Goal: Task Accomplishment & Management: Manage account settings

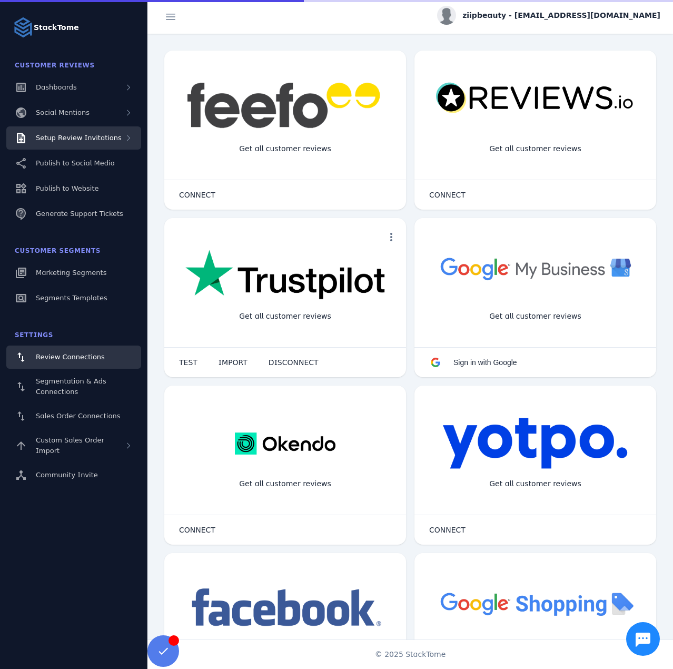
click at [98, 135] on span "Setup Review Invitations" at bounding box center [79, 138] width 86 height 8
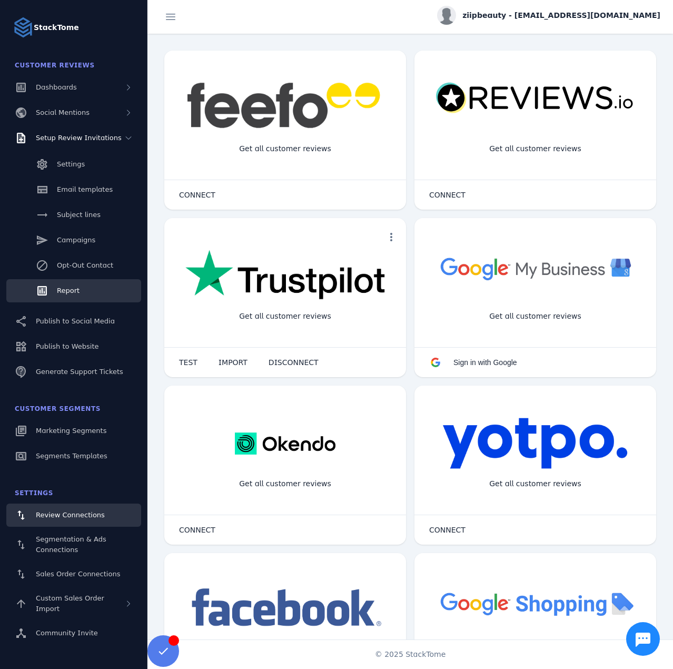
click at [88, 292] on link "Report" at bounding box center [73, 290] width 135 height 23
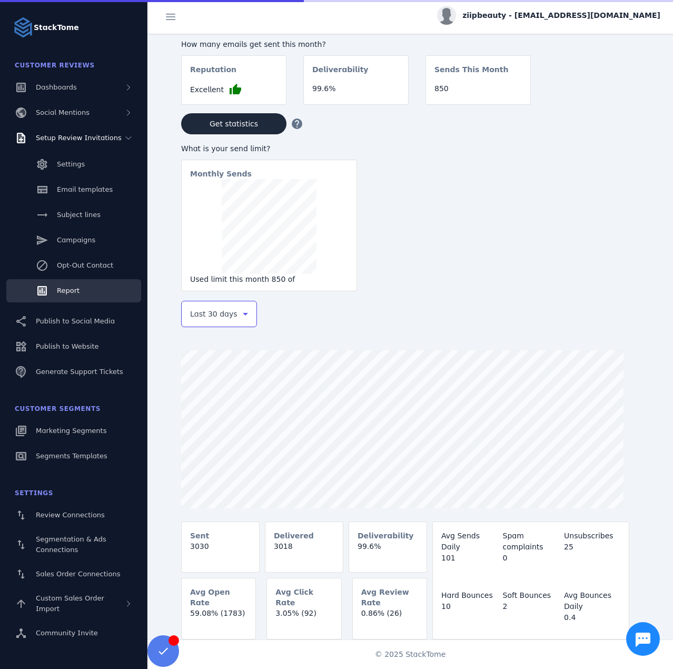
click at [230, 316] on div "Last 30 days" at bounding box center [214, 314] width 48 height 13
click at [198, 405] on mat-option "Last 7 days" at bounding box center [219, 396] width 76 height 25
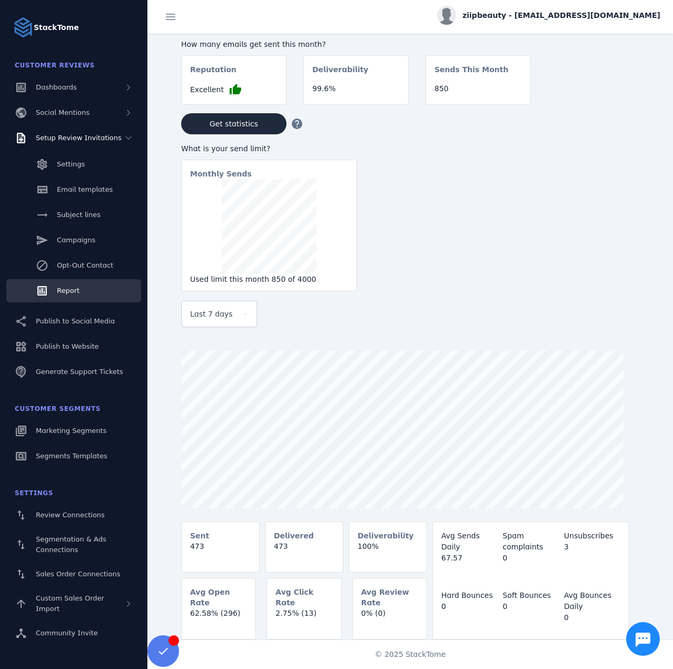
click at [554, 21] on div "ziipbeauty - [EMAIL_ADDRESS][DOMAIN_NAME]" at bounding box center [548, 15] width 223 height 19
click at [606, 101] on button "Sign out" at bounding box center [622, 101] width 76 height 25
